Goal: Find specific page/section: Find specific page/section

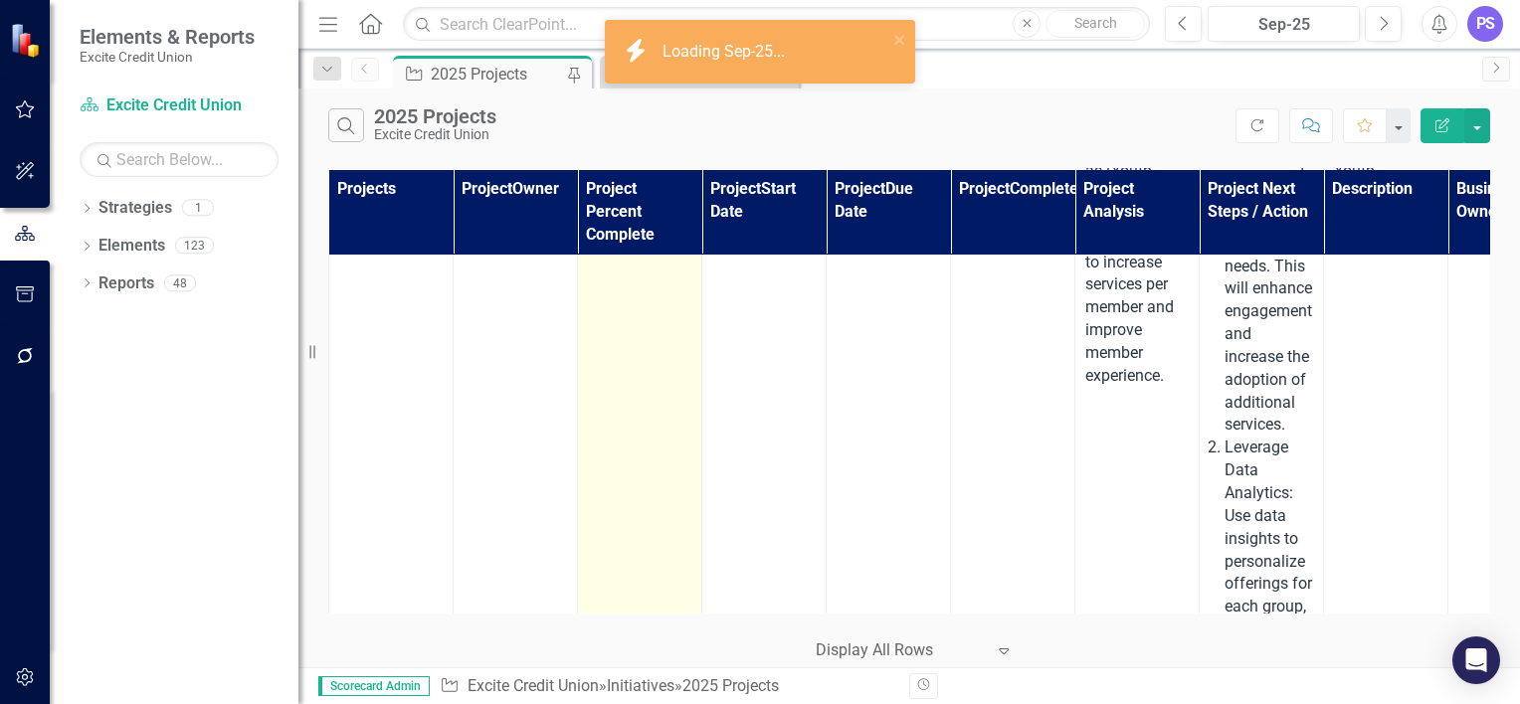
scroll to position [1397, 0]
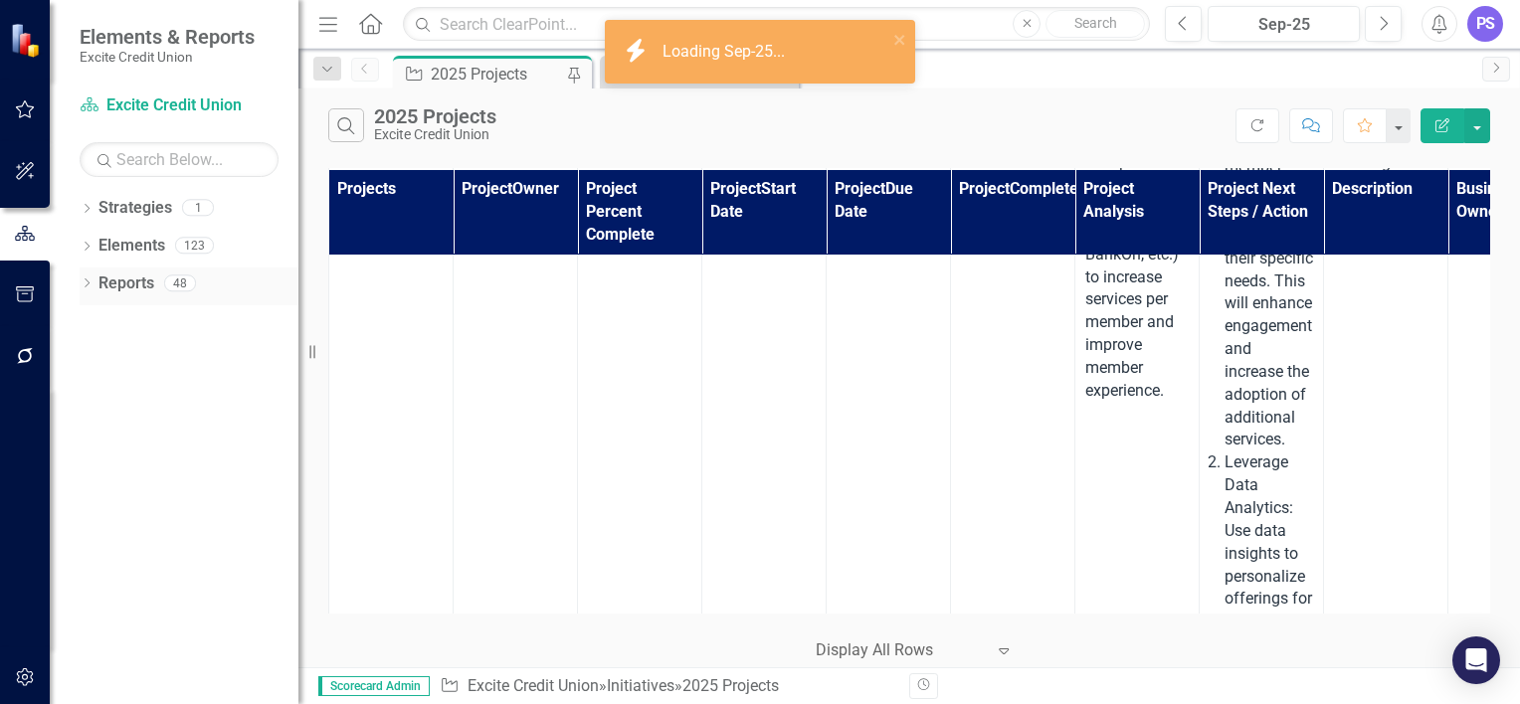
click at [86, 276] on div "Dropdown Reports 48" at bounding box center [189, 287] width 219 height 38
click at [89, 246] on icon at bounding box center [87, 246] width 5 height 9
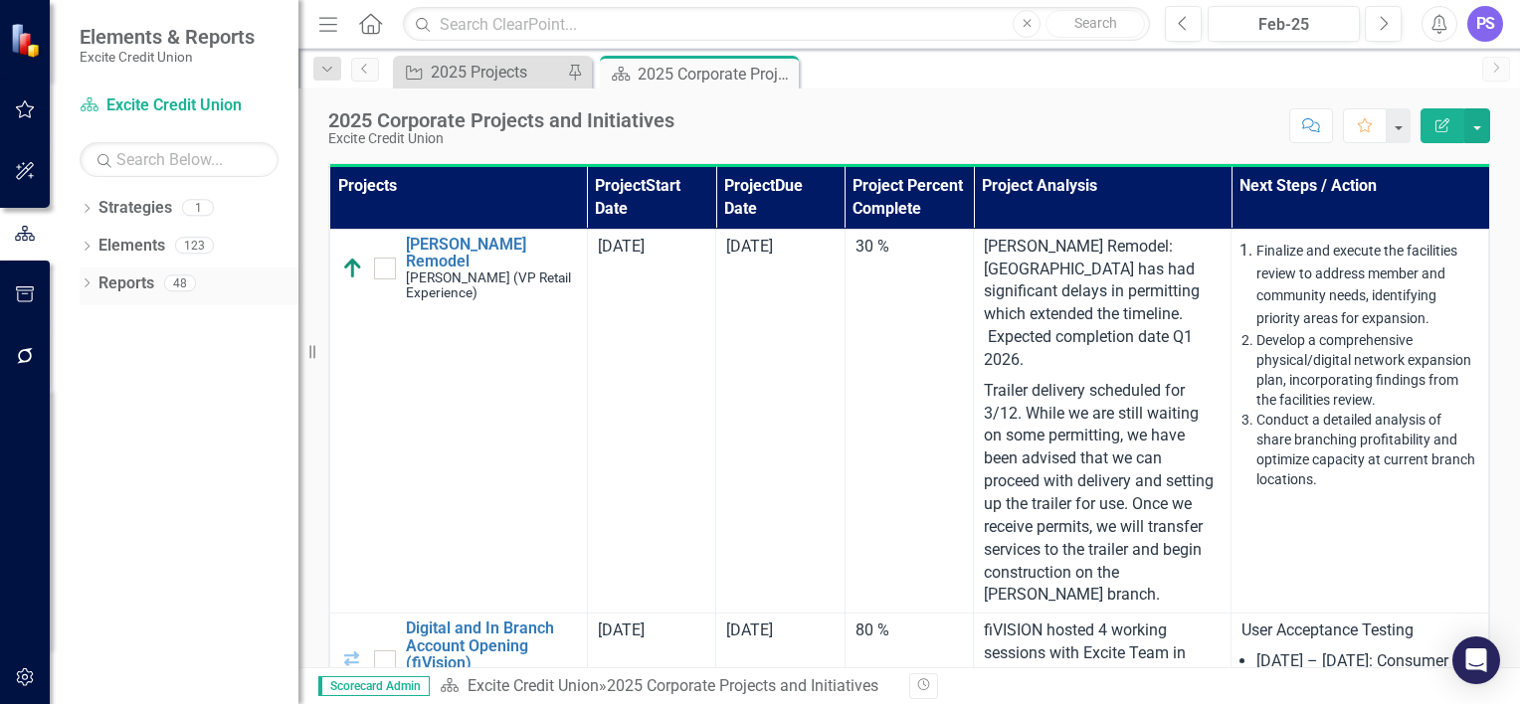
click at [89, 279] on div "Dropdown" at bounding box center [87, 286] width 14 height 17
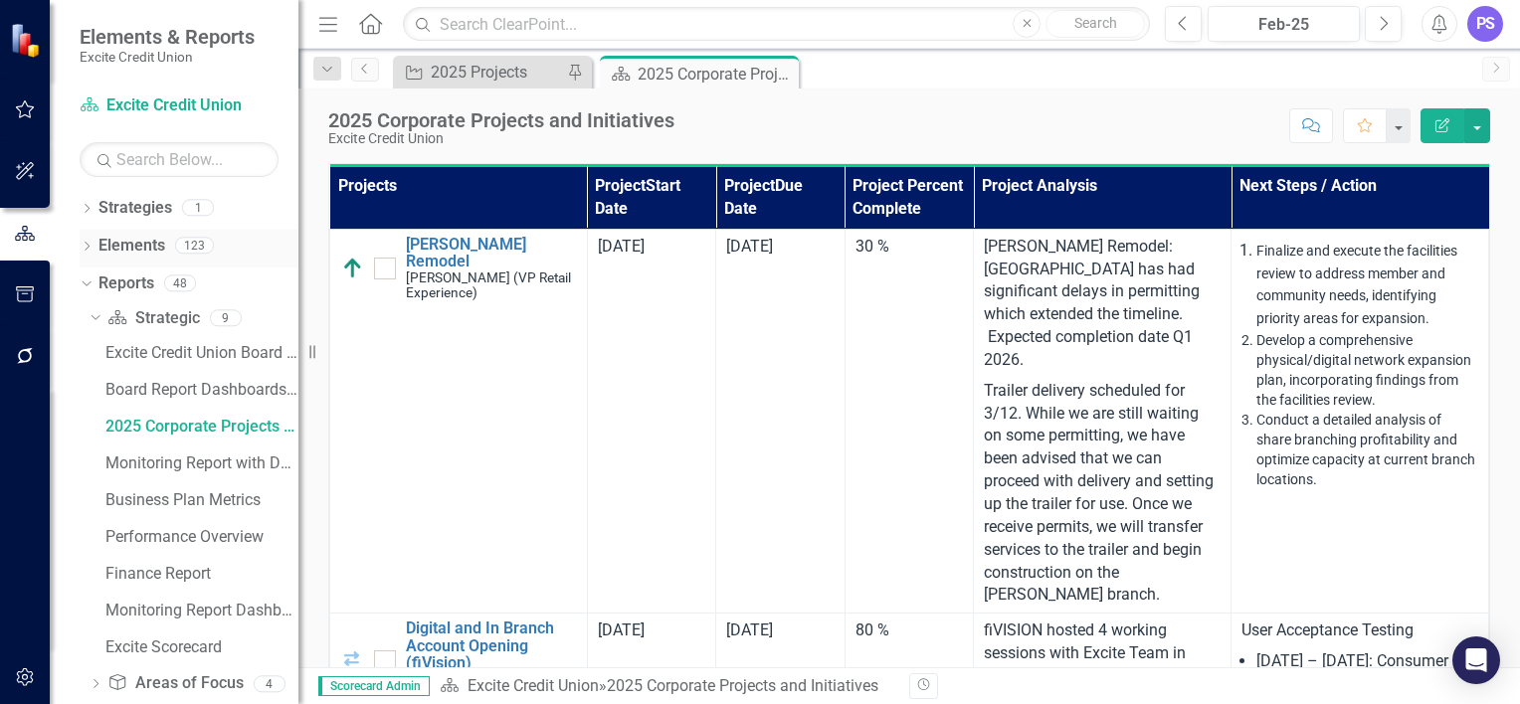
click at [84, 250] on icon "Dropdown" at bounding box center [87, 248] width 14 height 11
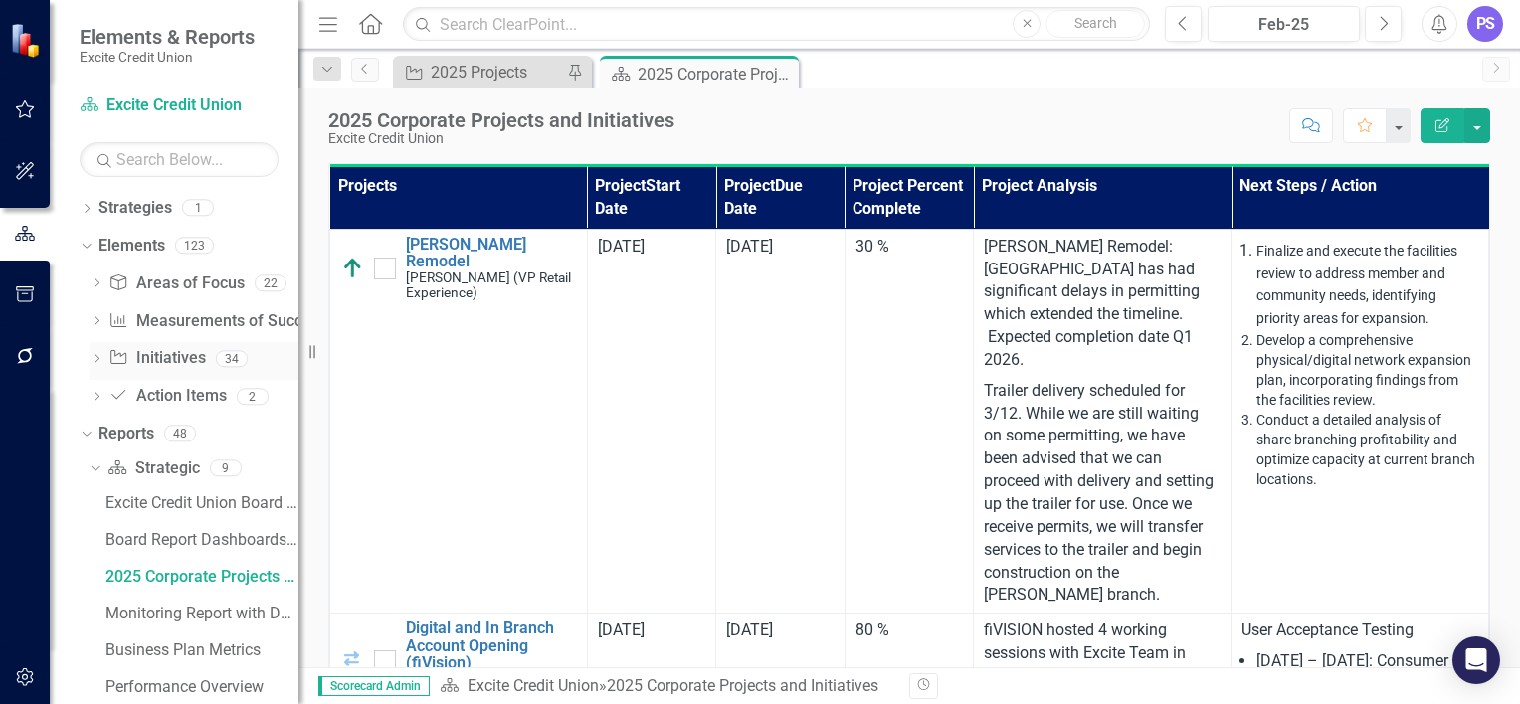
click at [152, 362] on link "Initiative Initiatives" at bounding box center [156, 358] width 97 height 23
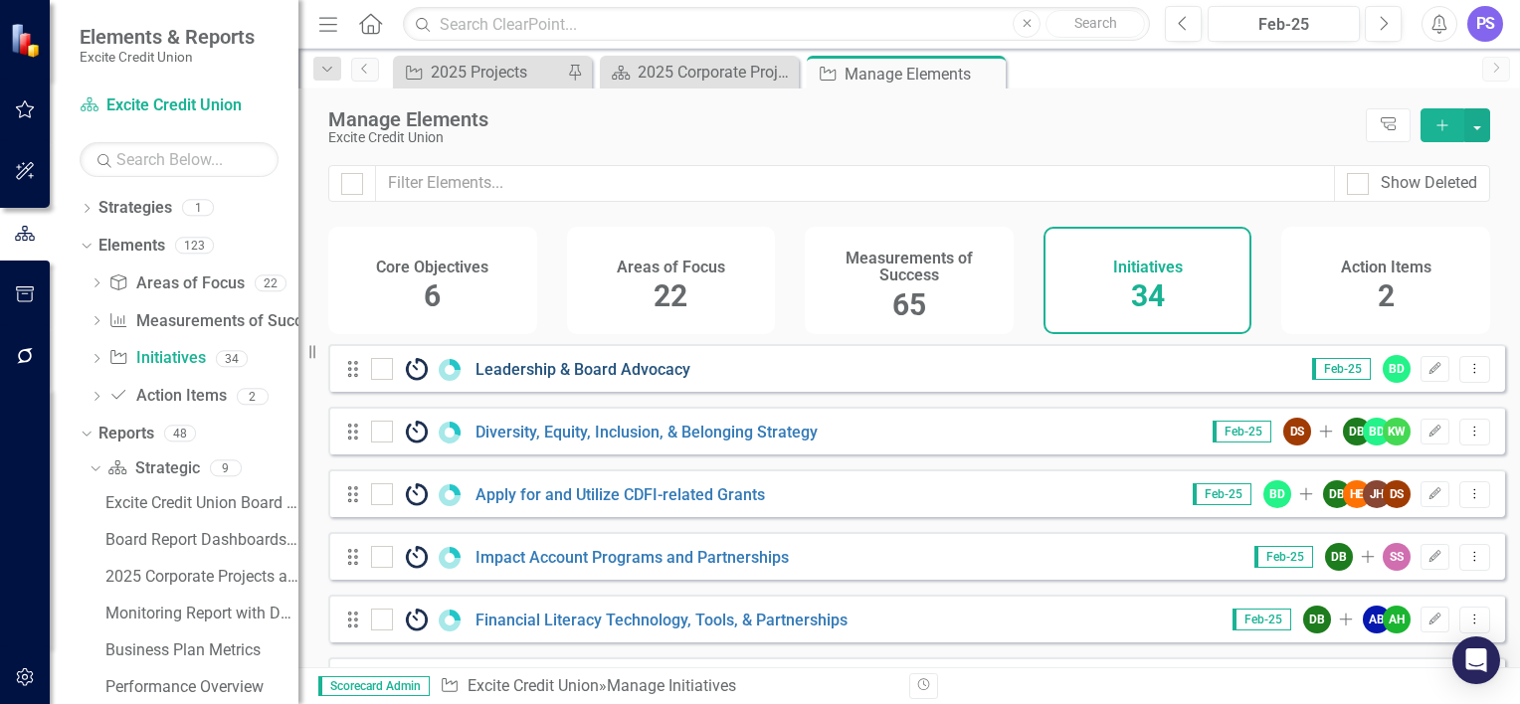
click at [554, 379] on link "Leadership & Board Advocacy" at bounding box center [583, 369] width 215 height 19
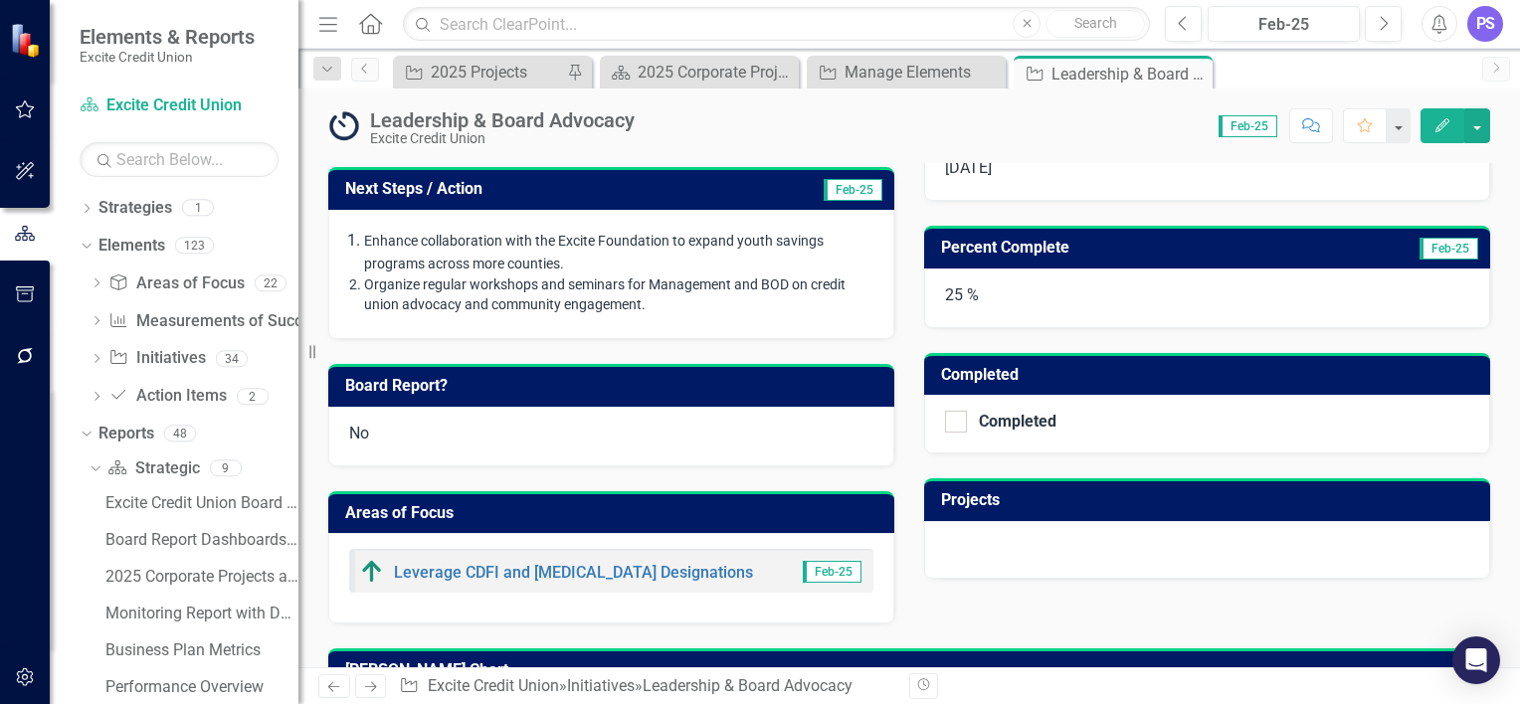
scroll to position [450, 0]
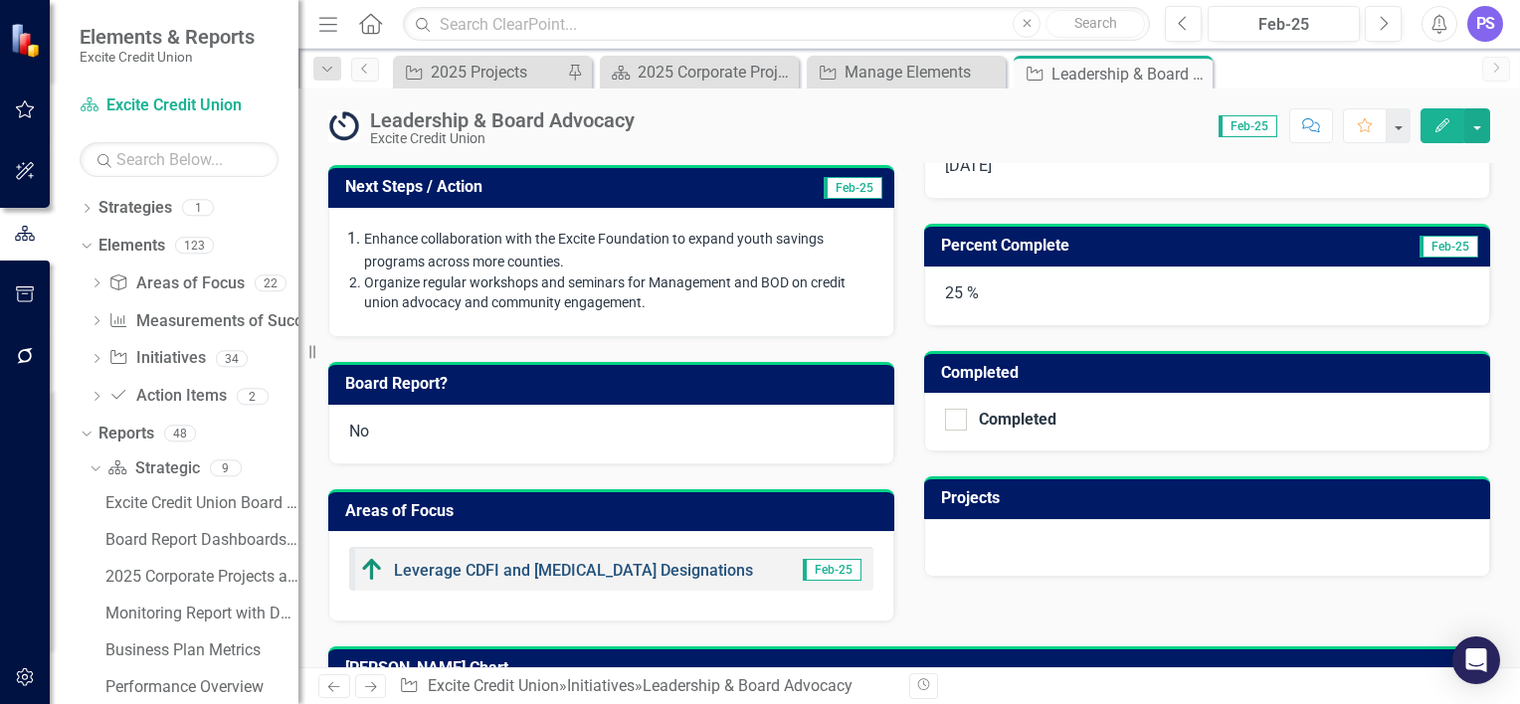
click at [563, 570] on link "Leverage CDFI and [MEDICAL_DATA] Designations" at bounding box center [573, 570] width 359 height 19
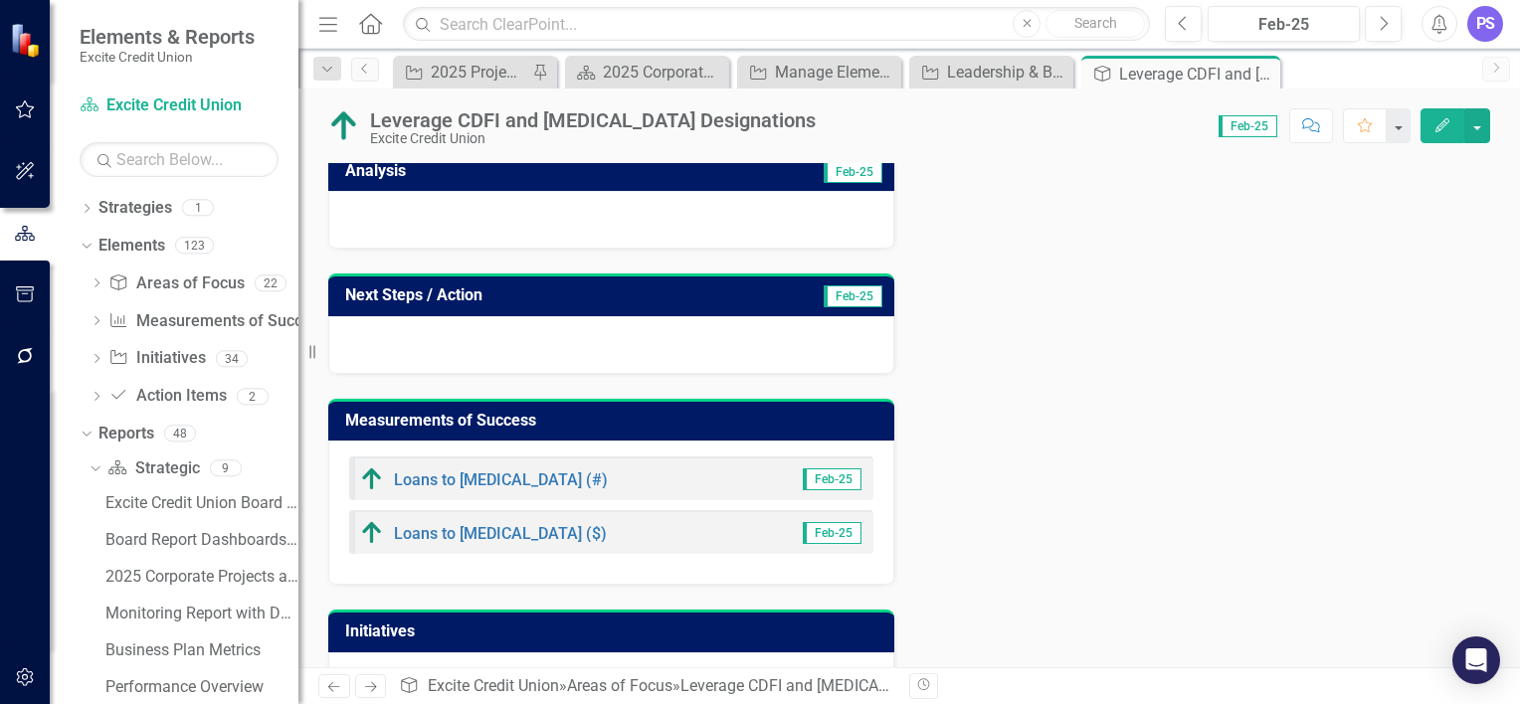
scroll to position [147, 0]
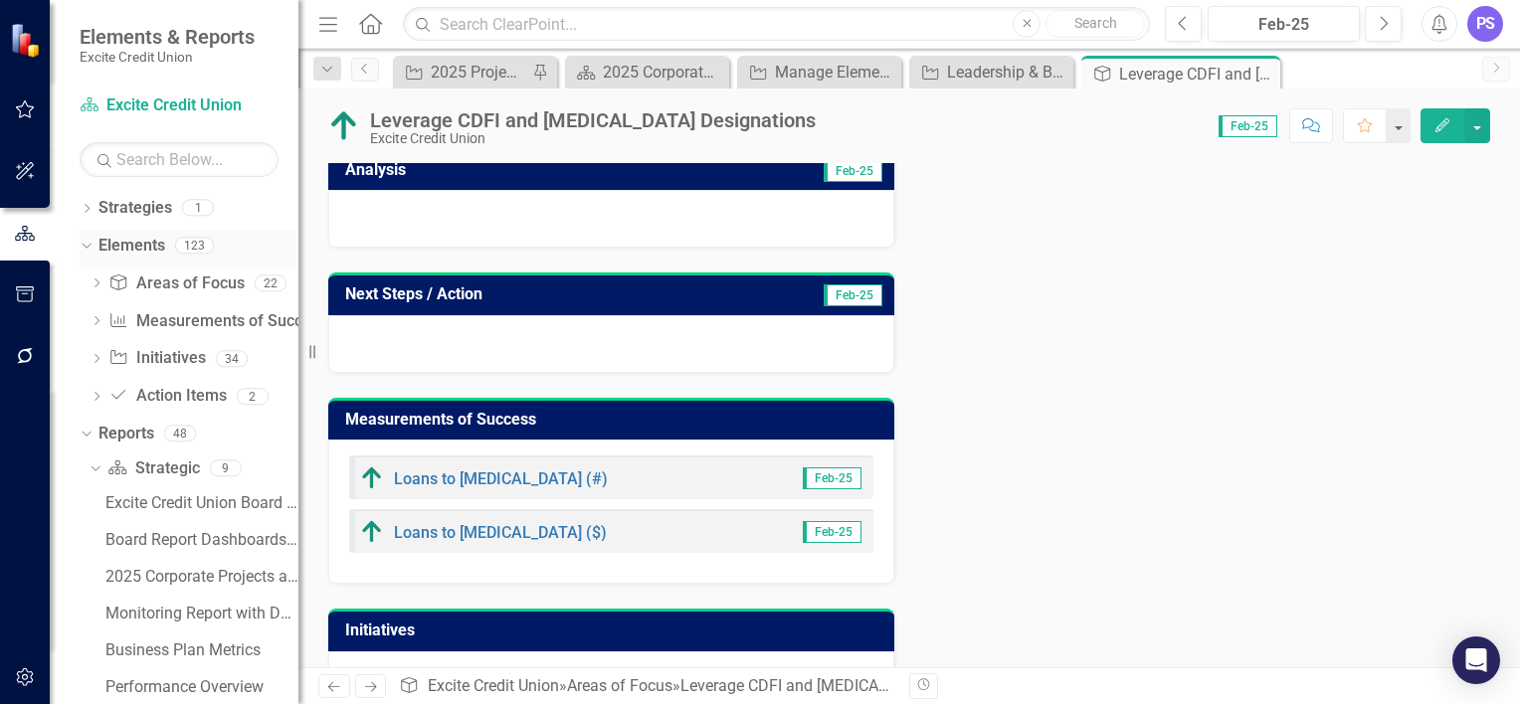
click at [147, 235] on link "Elements" at bounding box center [132, 246] width 67 height 23
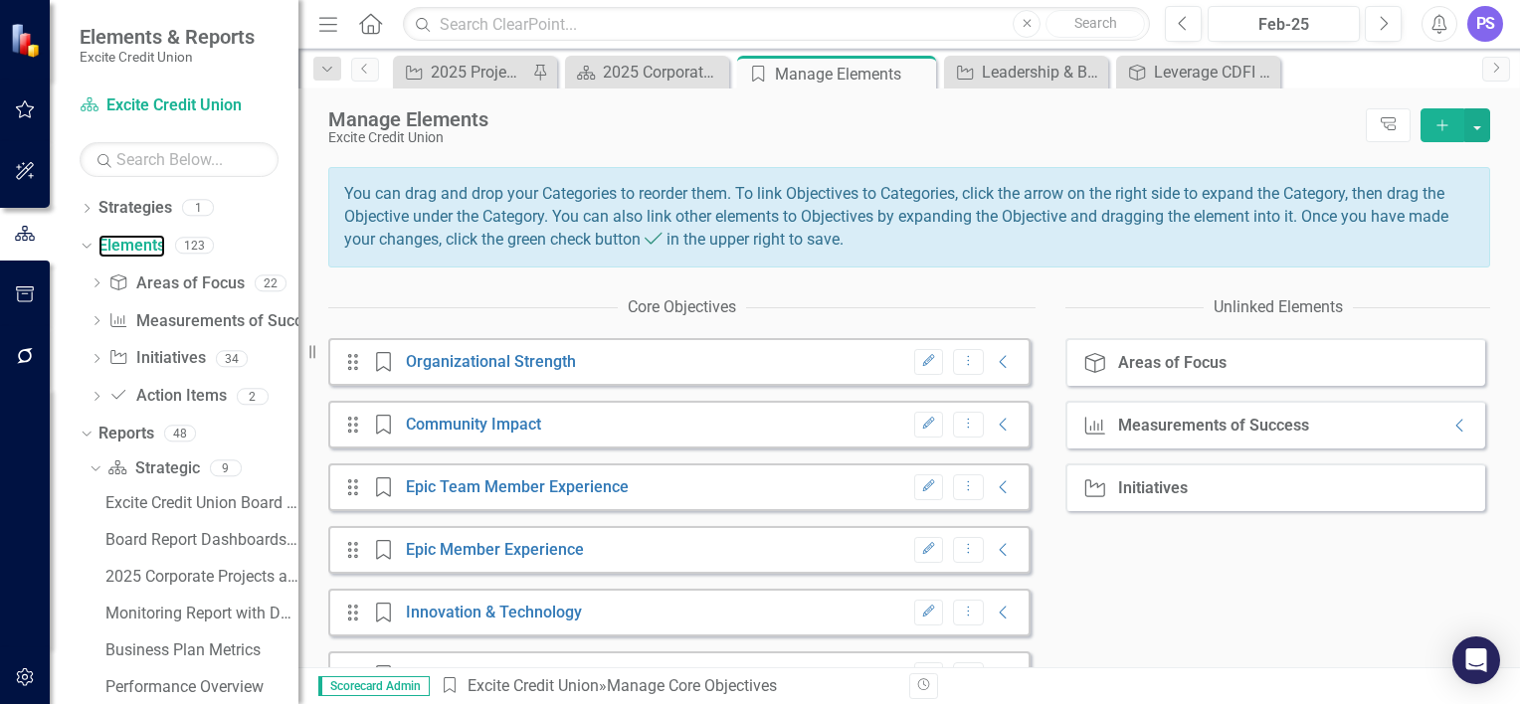
scroll to position [236, 0]
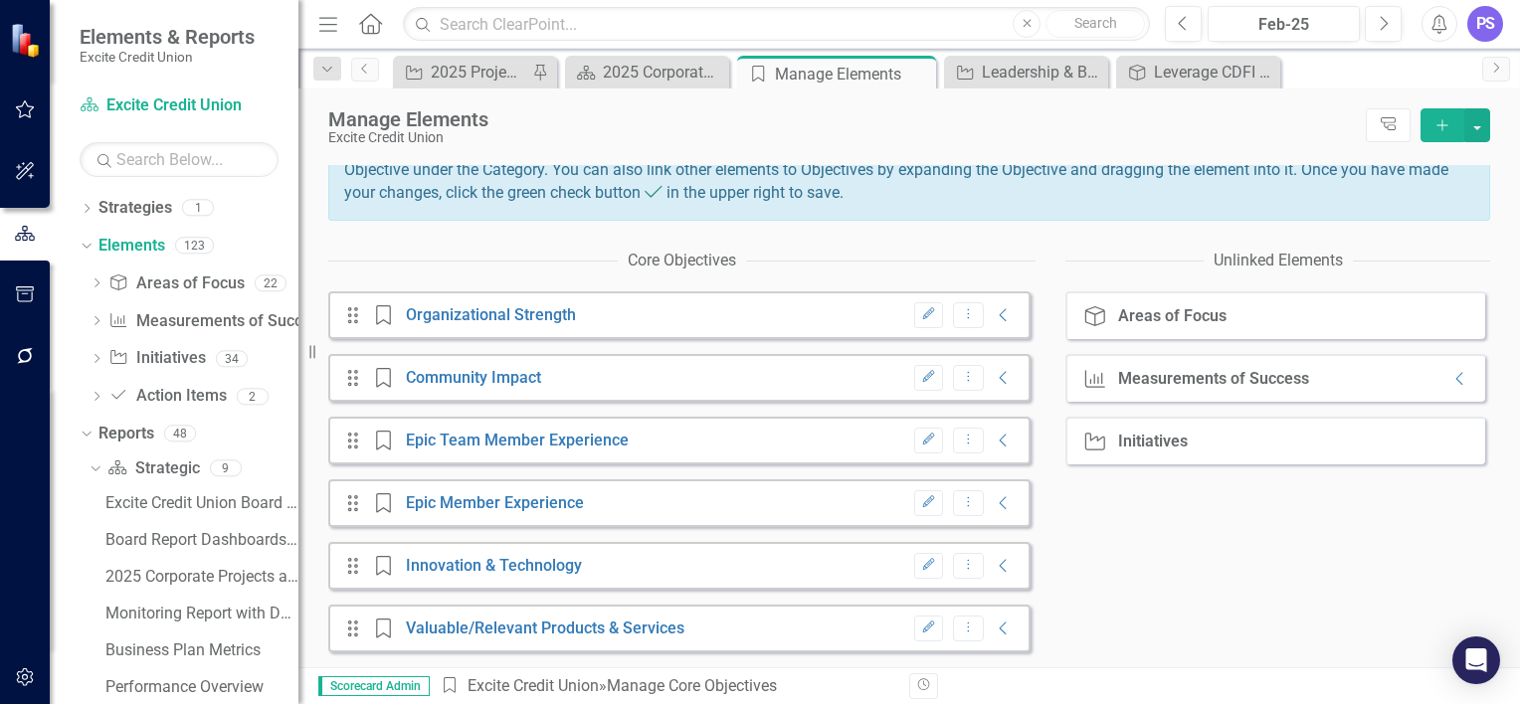
click at [1188, 446] on div "Initiative Initiatives" at bounding box center [1276, 441] width 420 height 48
click at [1138, 436] on div "Initiatives" at bounding box center [1153, 442] width 70 height 18
click at [526, 312] on link "Organizational Strength" at bounding box center [491, 314] width 170 height 19
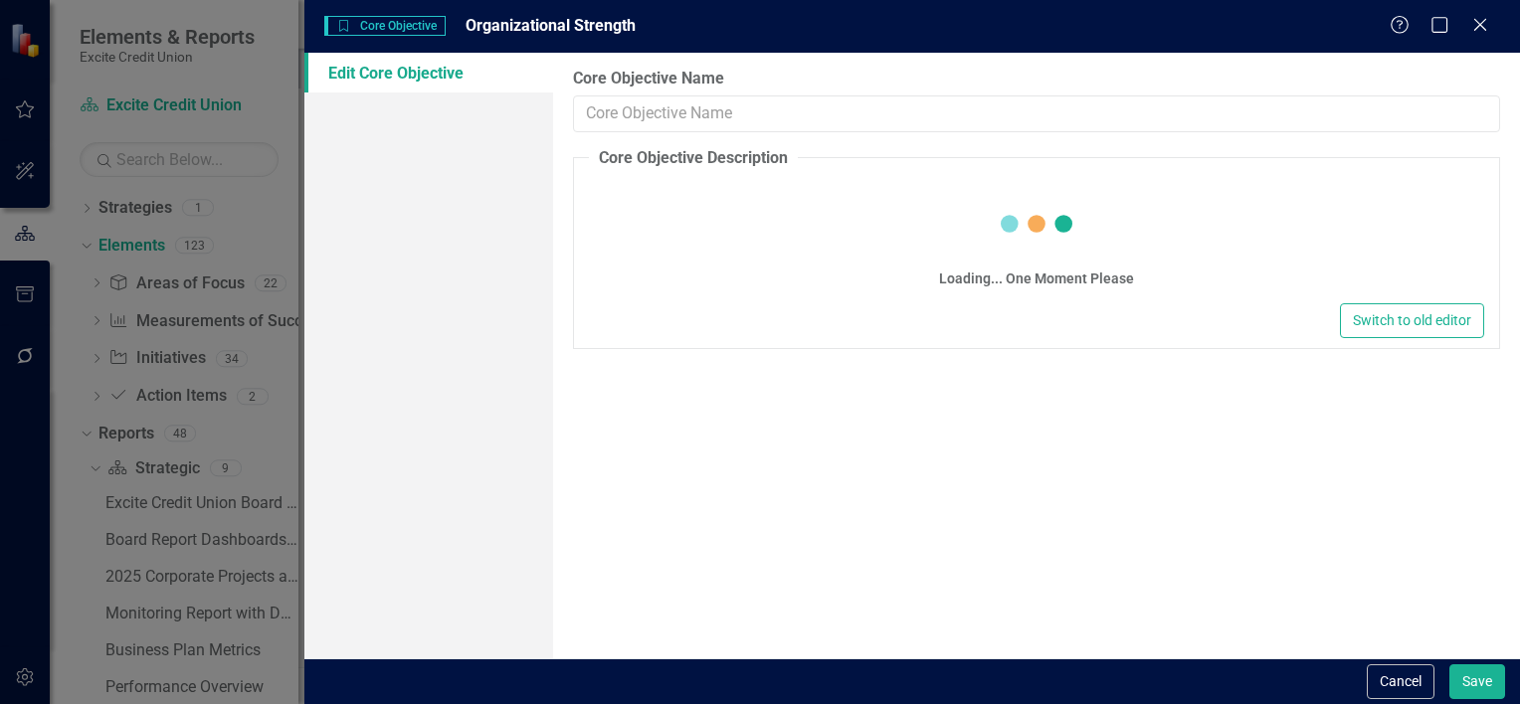
type input "Organizational Strength"
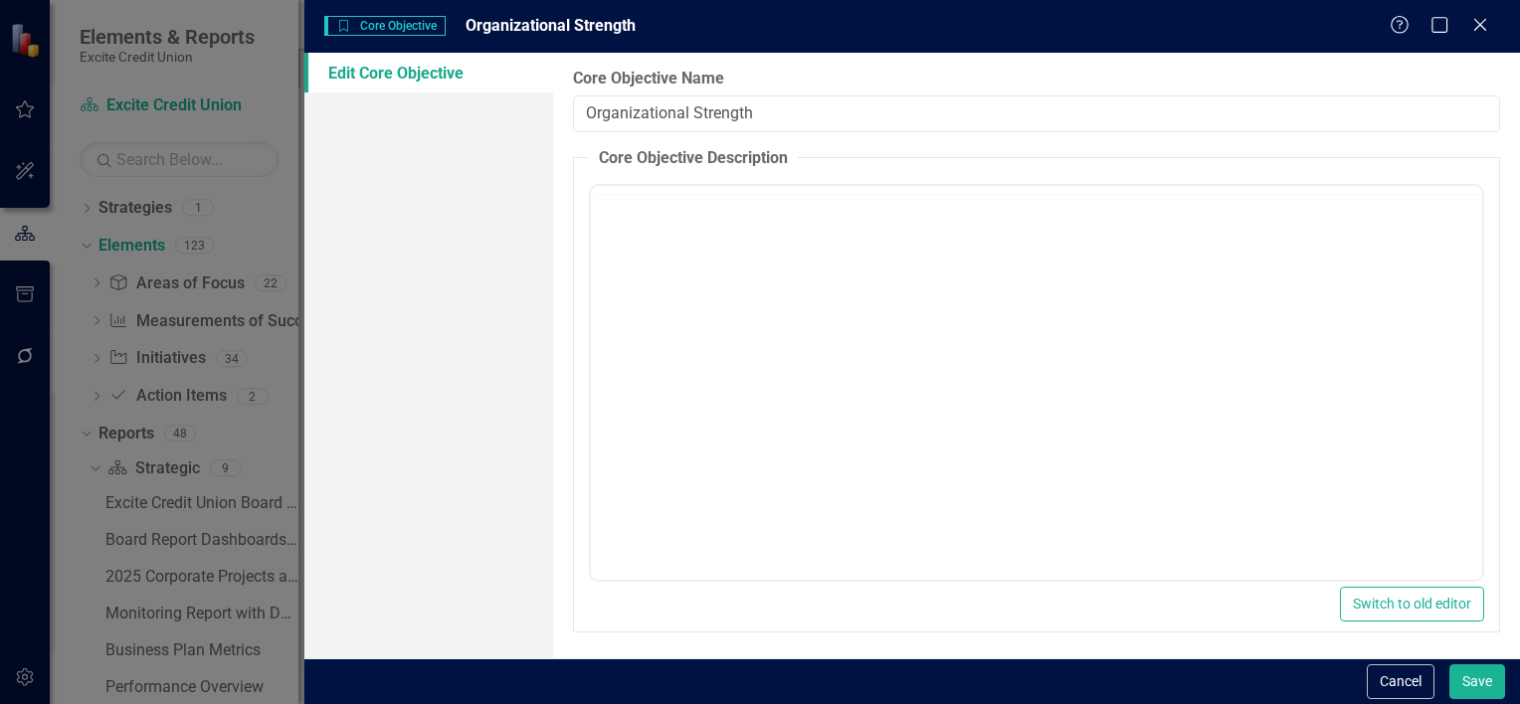
scroll to position [0, 0]
click at [38, 243] on div "Core Objective Core Objective Organizational Strength Help Maximize Close Edit …" at bounding box center [760, 352] width 1520 height 704
click at [1397, 689] on button "Cancel" at bounding box center [1401, 682] width 68 height 35
